Goal: Transaction & Acquisition: Book appointment/travel/reservation

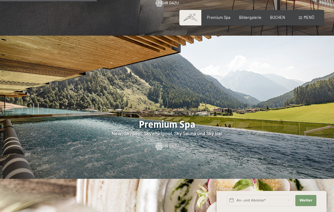
scroll to position [624, 0]
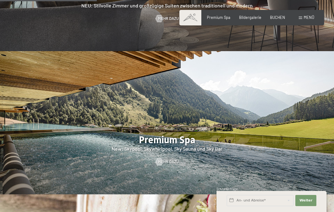
click at [278, 15] on span "BUCHEN" at bounding box center [277, 17] width 15 height 5
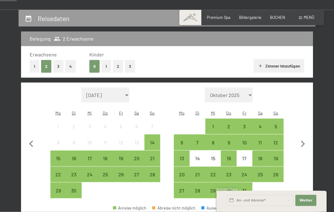
click at [106, 64] on button "1" at bounding box center [106, 66] width 10 height 13
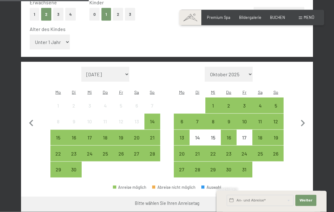
scroll to position [169, 0]
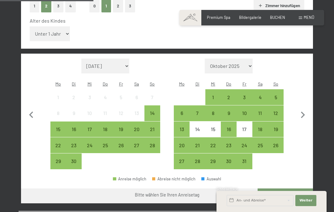
click at [257, 127] on div "18" at bounding box center [260, 134] width 15 height 15
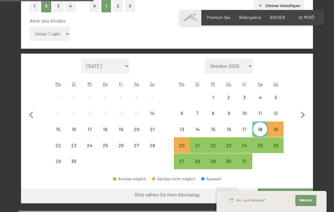
click at [213, 143] on div "22" at bounding box center [213, 150] width 15 height 15
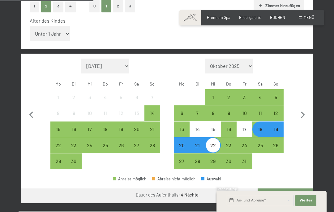
click at [259, 127] on div "18" at bounding box center [260, 134] width 15 height 15
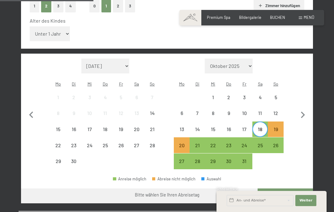
click at [241, 143] on div "24" at bounding box center [244, 150] width 15 height 15
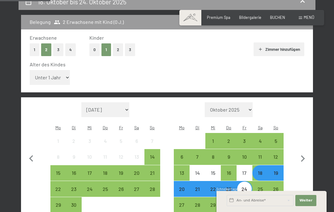
scroll to position [125, 0]
click at [45, 70] on select "Unter 1 Jahr 1 Jahr 2 Jahre 3 Jahre 4 Jahre 5 Jahre 6 Jahre 7 Jahre 8 Jahre 9 J…" at bounding box center [50, 77] width 40 height 15
select select "11"
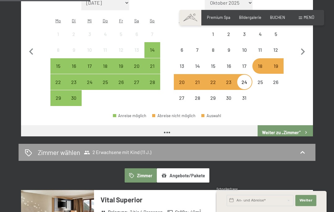
scroll to position [249, 0]
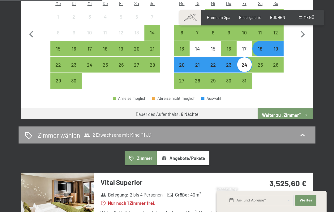
click at [269, 108] on button "Weiter zu „Zimmer“" at bounding box center [285, 115] width 55 height 15
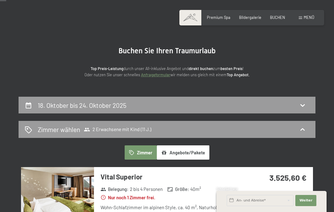
scroll to position [0, 0]
